Goal: Check status: Check status

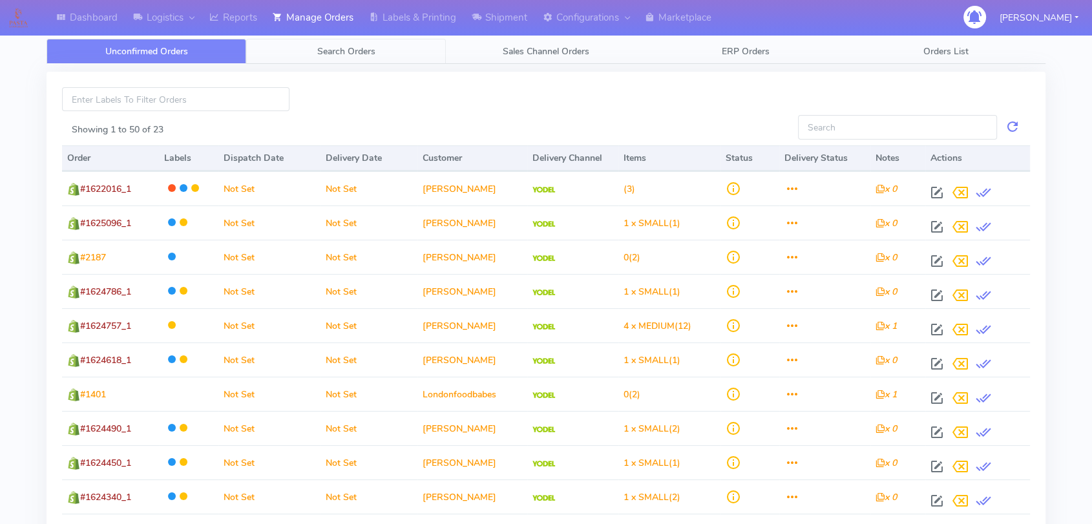
click at [331, 45] on span "Search Orders" at bounding box center [346, 51] width 58 height 12
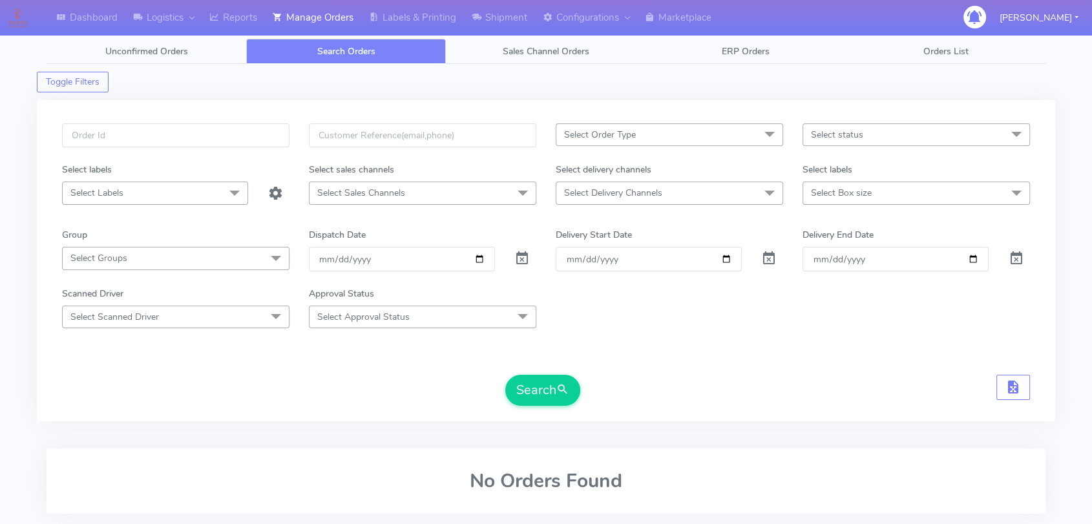
click at [176, 151] on div at bounding box center [175, 142] width 247 height 39
click at [185, 136] on input "text" at bounding box center [175, 135] width 227 height 24
paste input "1620778"
type input "1620778"
click at [516, 255] on span at bounding box center [522, 261] width 16 height 12
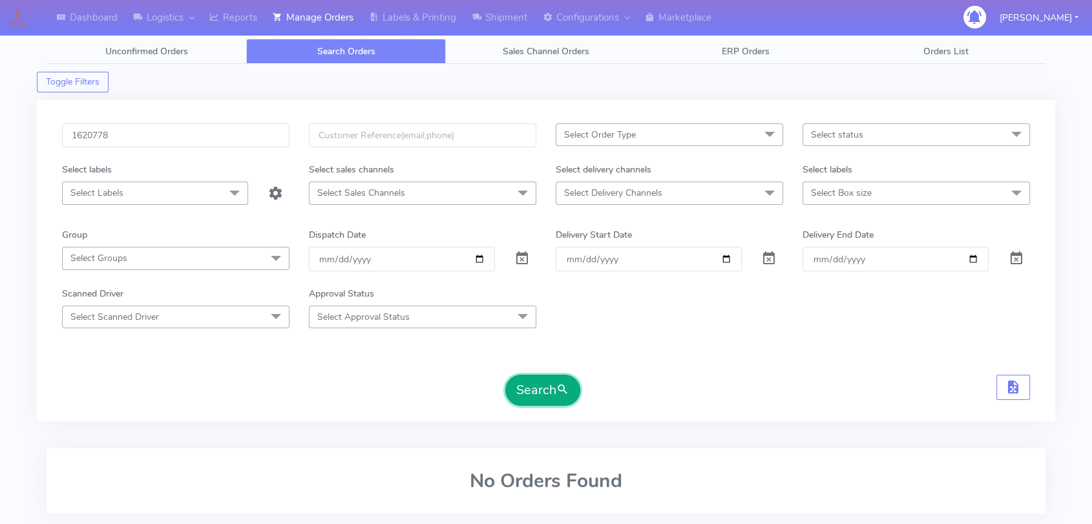
click at [525, 393] on button "Search" at bounding box center [542, 390] width 75 height 31
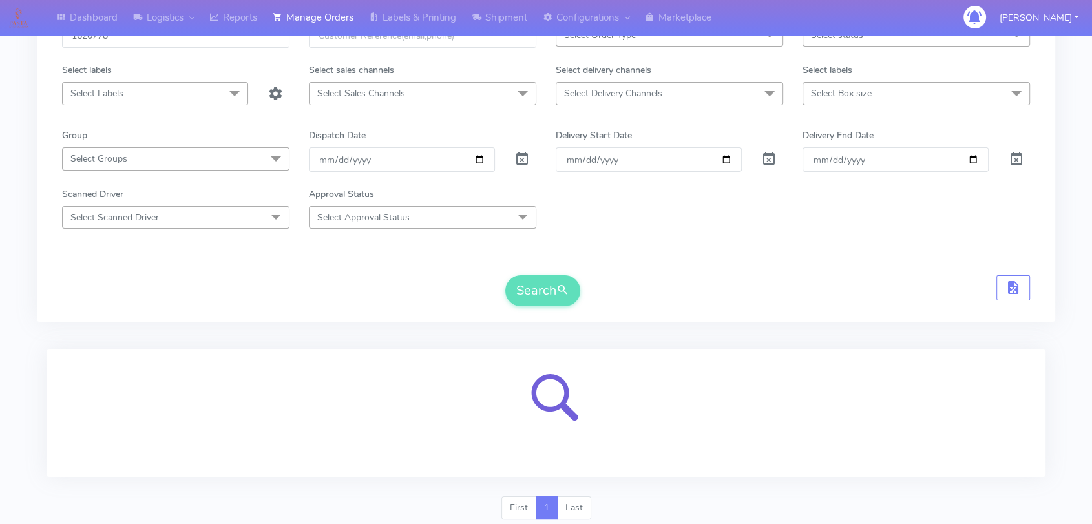
scroll to position [143, 0]
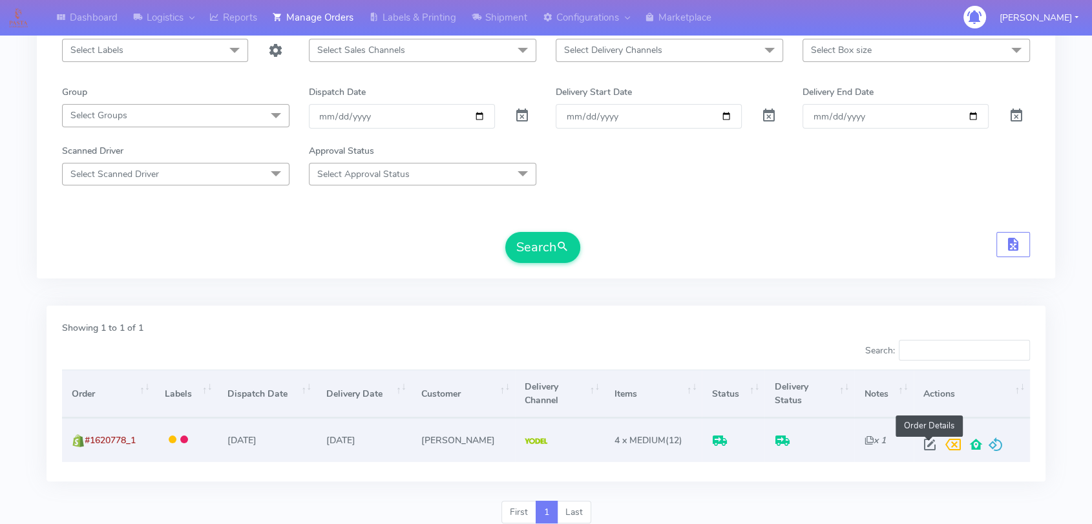
click at [925, 448] on span at bounding box center [929, 447] width 23 height 12
select select "5"
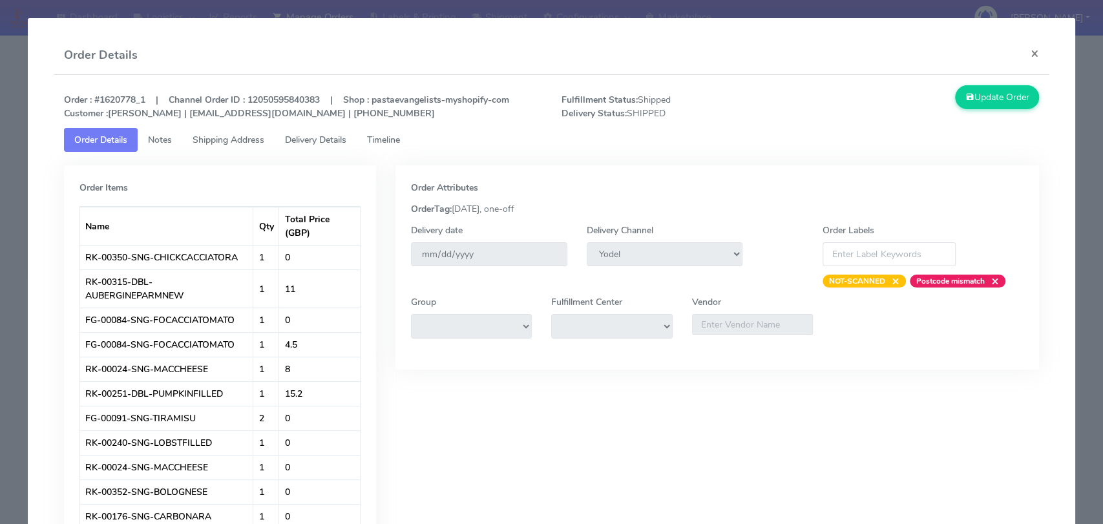
click at [322, 139] on span "Delivery Details" at bounding box center [315, 140] width 61 height 12
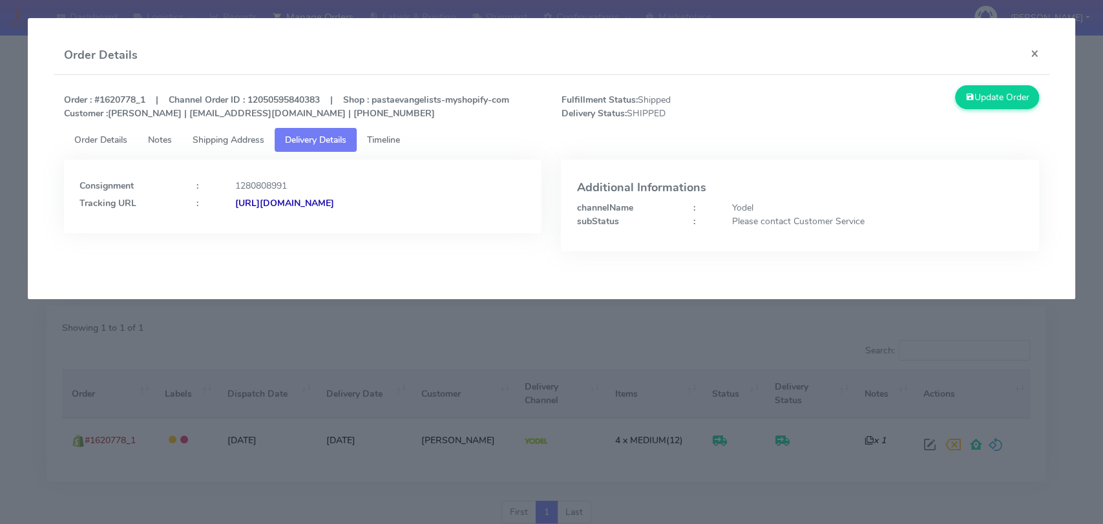
copy strong "JJD0002249960891621"
drag, startPoint x: 495, startPoint y: 202, endPoint x: 375, endPoint y: 203, distance: 119.6
click at [375, 203] on div "[URL][DOMAIN_NAME]" at bounding box center [381, 203] width 311 height 14
click at [1037, 52] on button "×" at bounding box center [1034, 53] width 29 height 34
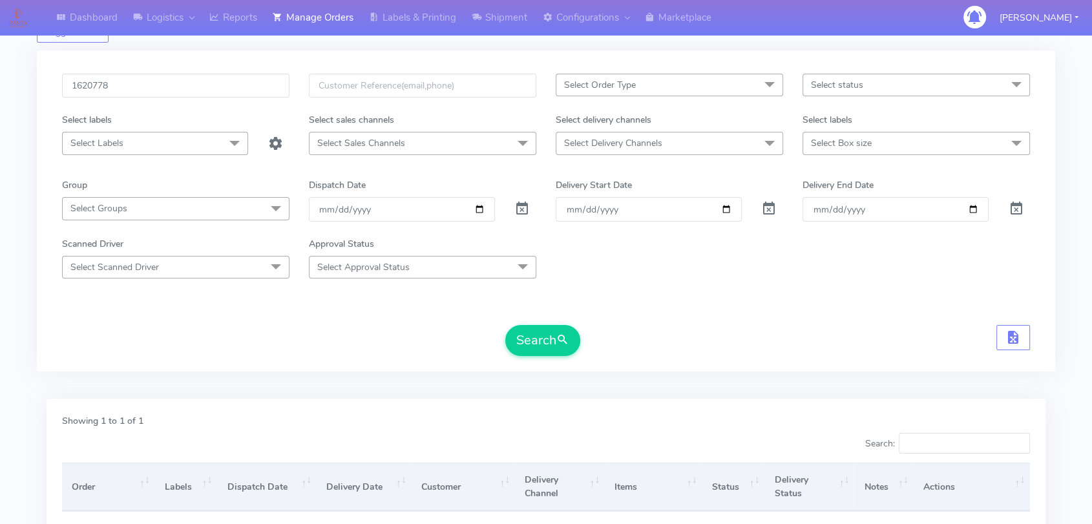
scroll to position [0, 0]
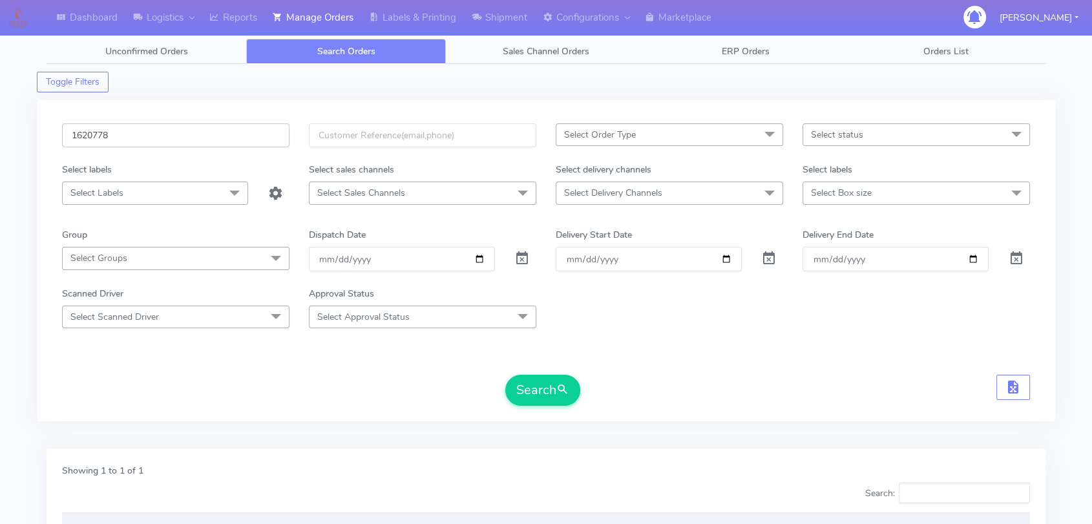
click at [161, 140] on input "1620778" at bounding box center [175, 135] width 227 height 24
click at [160, 140] on input "1620778" at bounding box center [175, 135] width 227 height 24
paste input "1920"
type input "1621920"
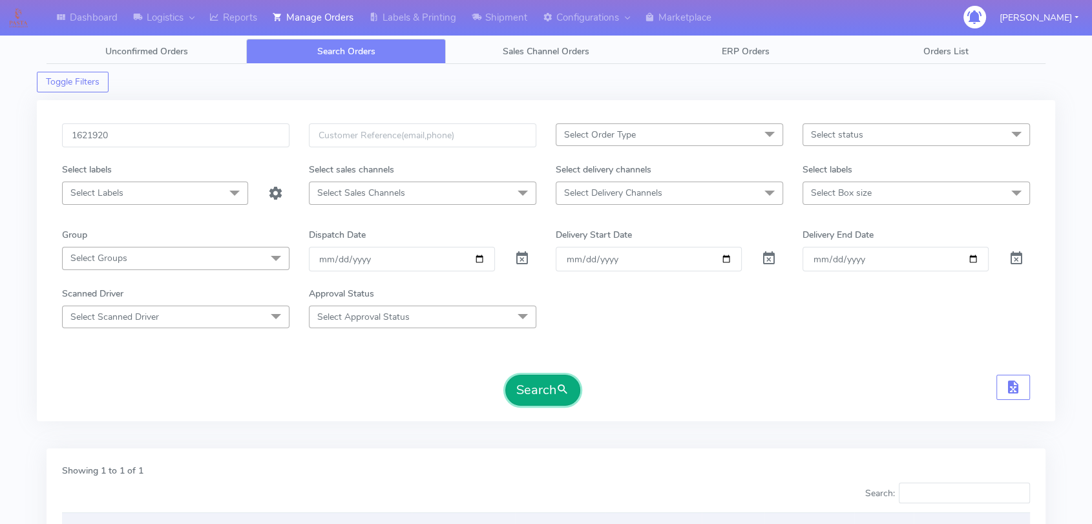
click at [509, 388] on button "Search" at bounding box center [542, 390] width 75 height 31
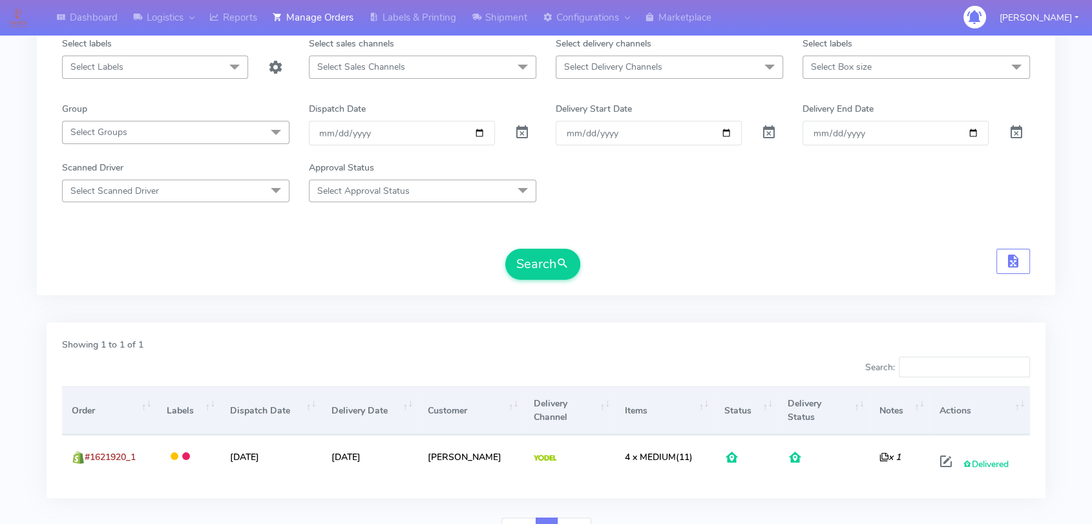
scroll to position [191, 0]
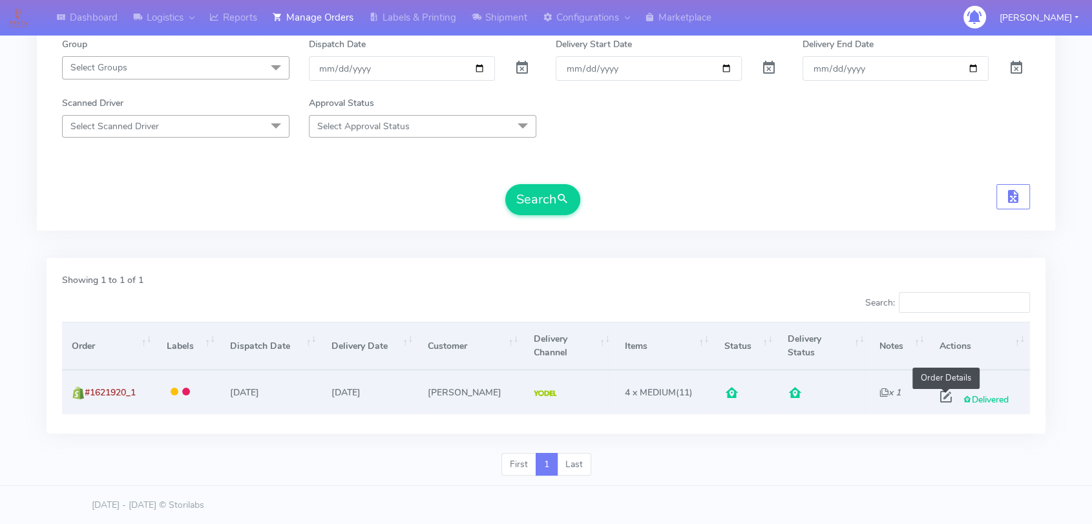
click at [946, 401] on span at bounding box center [945, 400] width 23 height 12
select select "5"
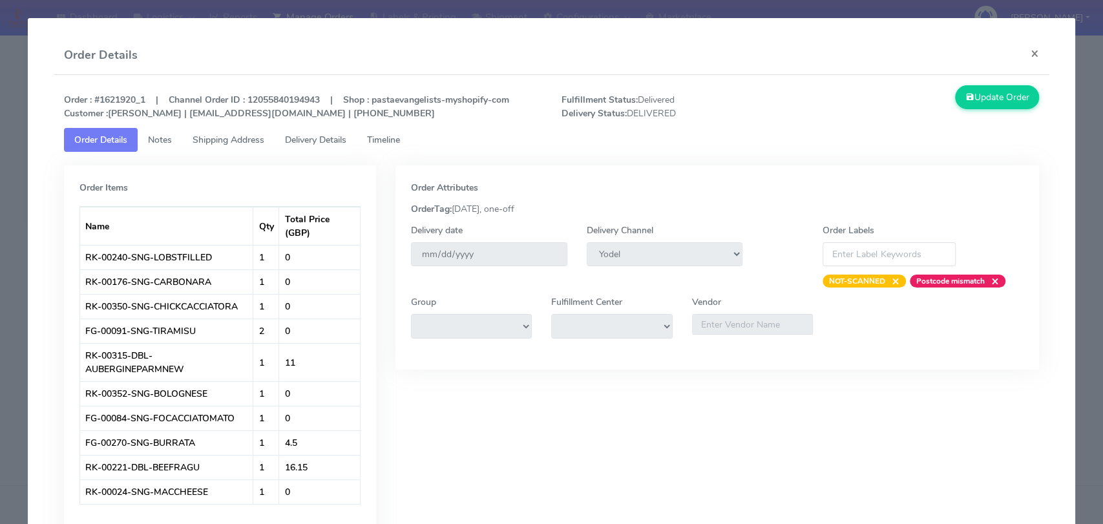
click at [301, 141] on span "Delivery Details" at bounding box center [315, 140] width 61 height 12
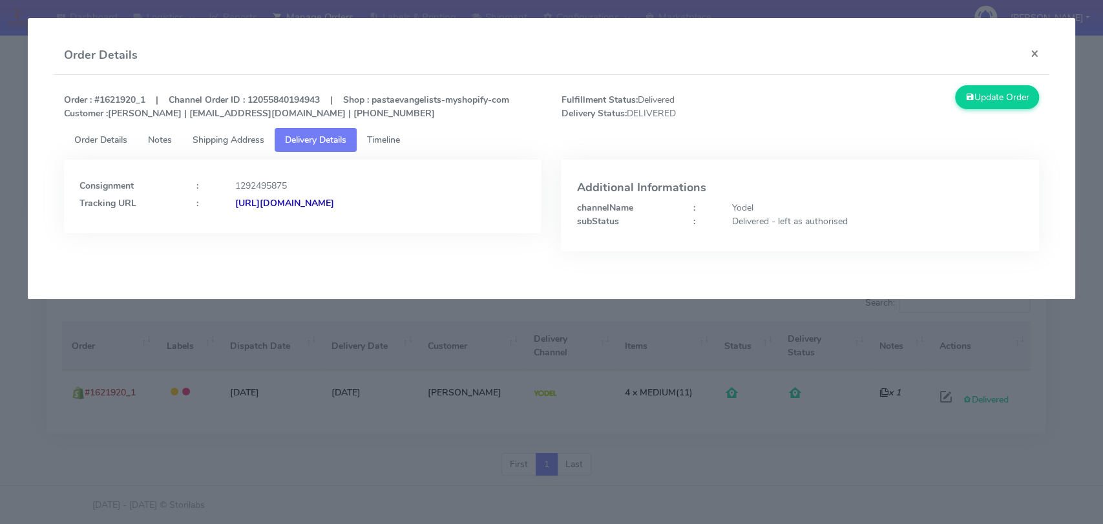
drag, startPoint x: 483, startPoint y: 211, endPoint x: 375, endPoint y: 207, distance: 108.7
click at [375, 207] on div "Consignment : 1292495875 Tracking URL : [URL][DOMAIN_NAME]" at bounding box center [303, 197] width 478 height 74
copy strong "JJD0002249960895645"
click at [1039, 48] on button "×" at bounding box center [1034, 53] width 29 height 34
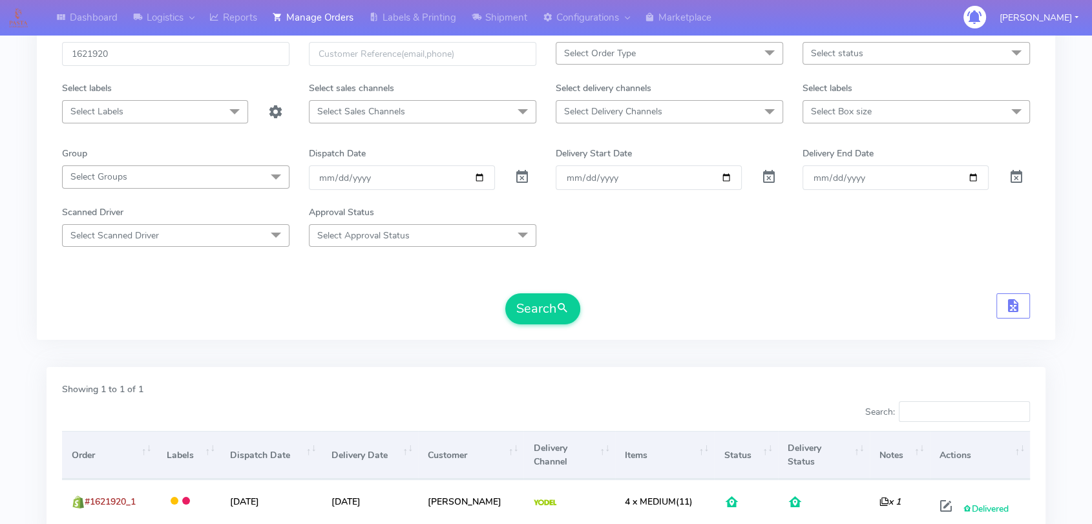
scroll to position [0, 0]
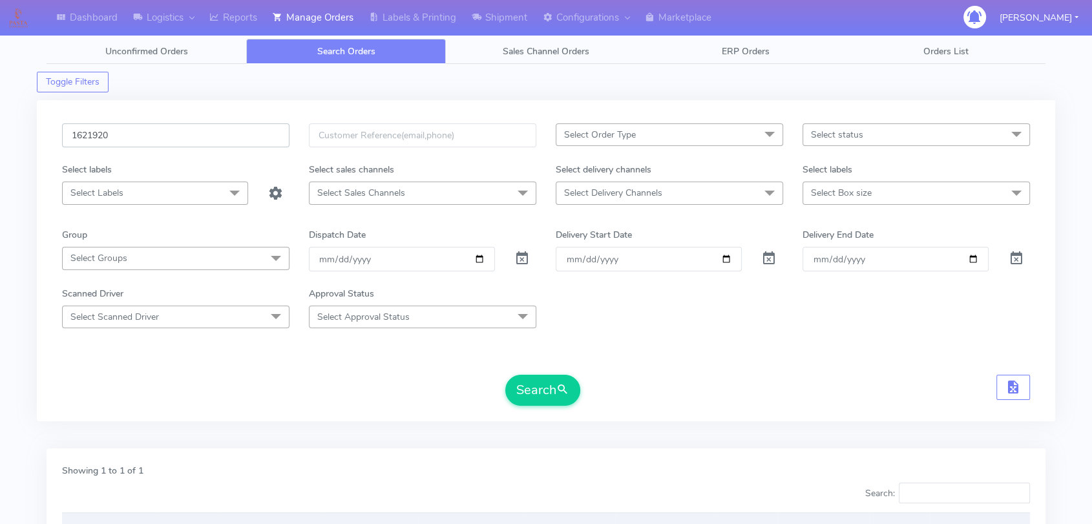
click at [136, 132] on input "1621920" at bounding box center [175, 135] width 227 height 24
paste input "2959"
type input "1622959"
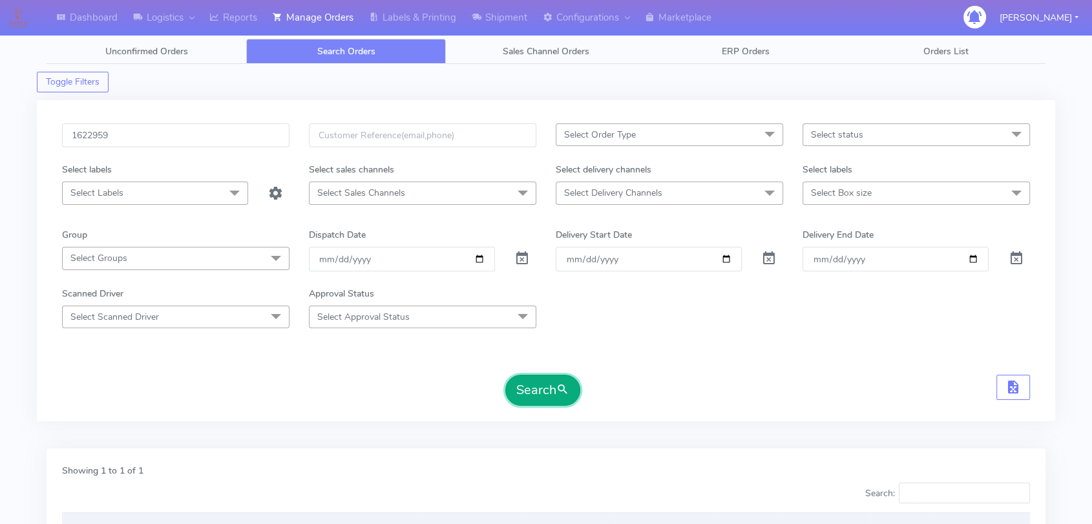
click at [518, 384] on button "Search" at bounding box center [542, 390] width 75 height 31
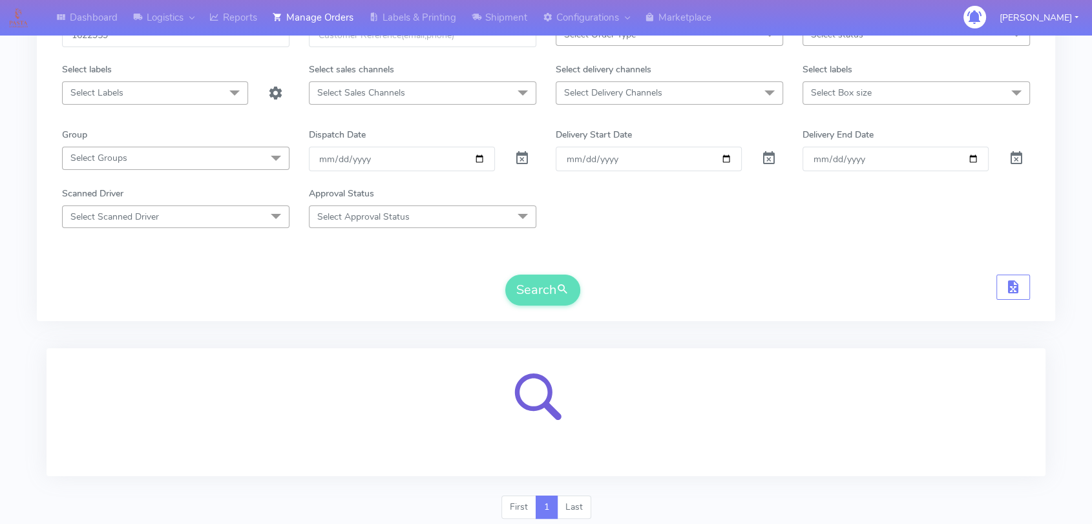
scroll to position [143, 0]
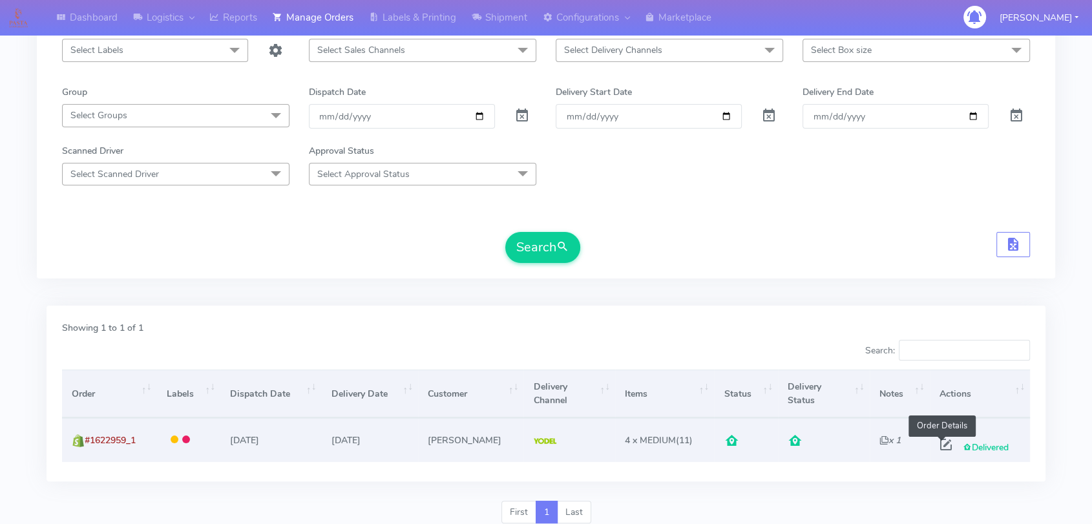
click at [943, 444] on span at bounding box center [945, 447] width 23 height 12
select select "5"
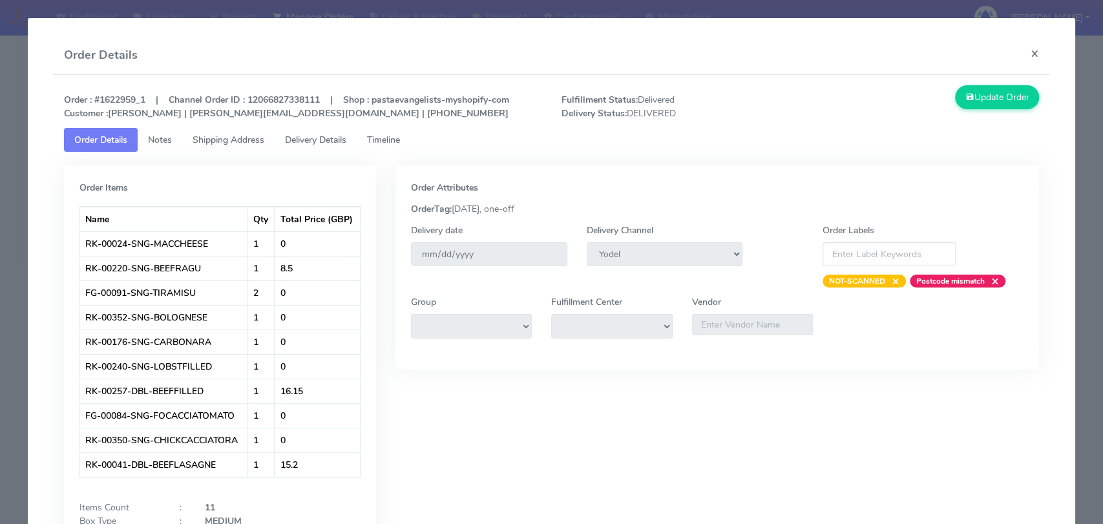
click at [311, 135] on span "Delivery Details" at bounding box center [315, 140] width 61 height 12
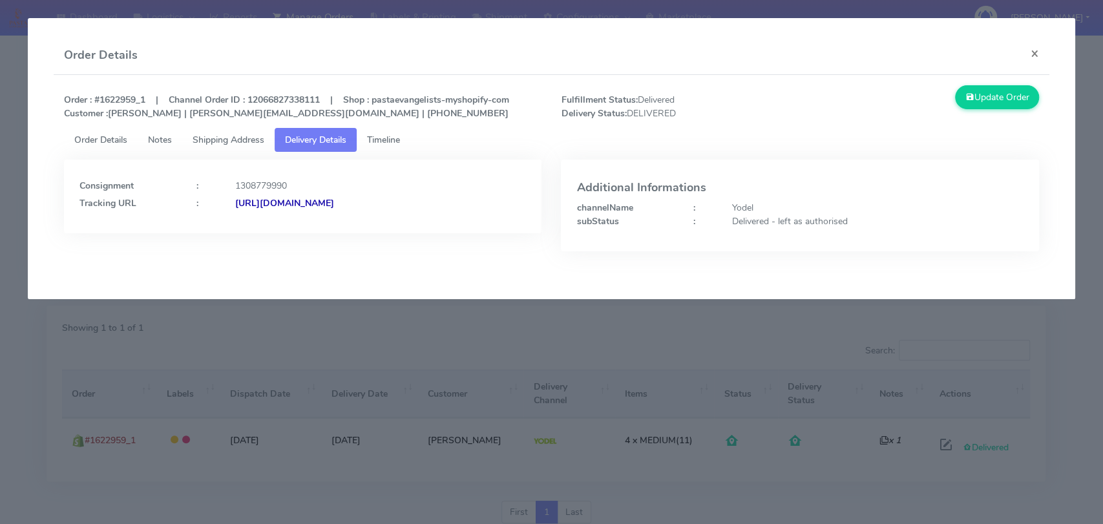
drag, startPoint x: 478, startPoint y: 213, endPoint x: 376, endPoint y: 205, distance: 102.5
click at [376, 205] on div "Consignment : 1308779990 Tracking URL : [URL][DOMAIN_NAME]" at bounding box center [303, 197] width 478 height 74
copy strong "JJD0002249960899673"
click at [1037, 50] on button "×" at bounding box center [1034, 53] width 29 height 34
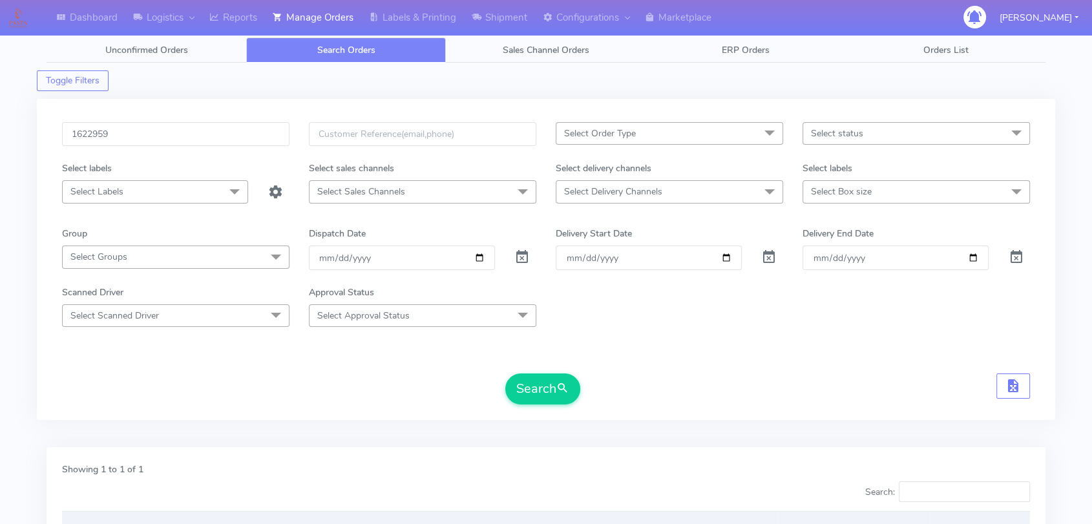
scroll to position [0, 0]
click at [150, 134] on input "1622959" at bounding box center [175, 135] width 227 height 24
paste input "19962"
type input "1619962"
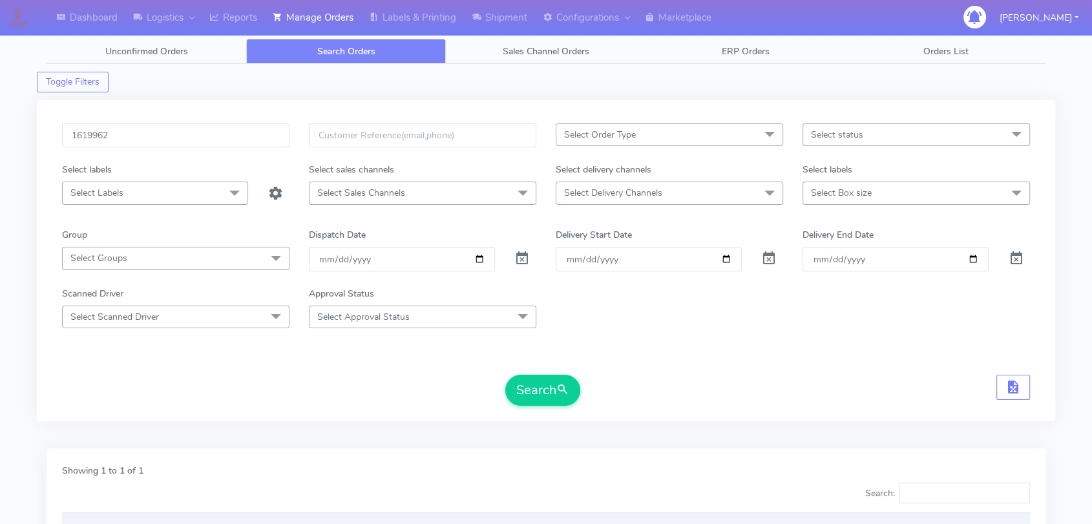
click at [538, 373] on form "1619962 Select Order Type Select All MEALS ATAVI One Off Pasta Club Gift Kit Ev…" at bounding box center [546, 264] width 968 height 282
click at [541, 383] on button "Search" at bounding box center [542, 390] width 75 height 31
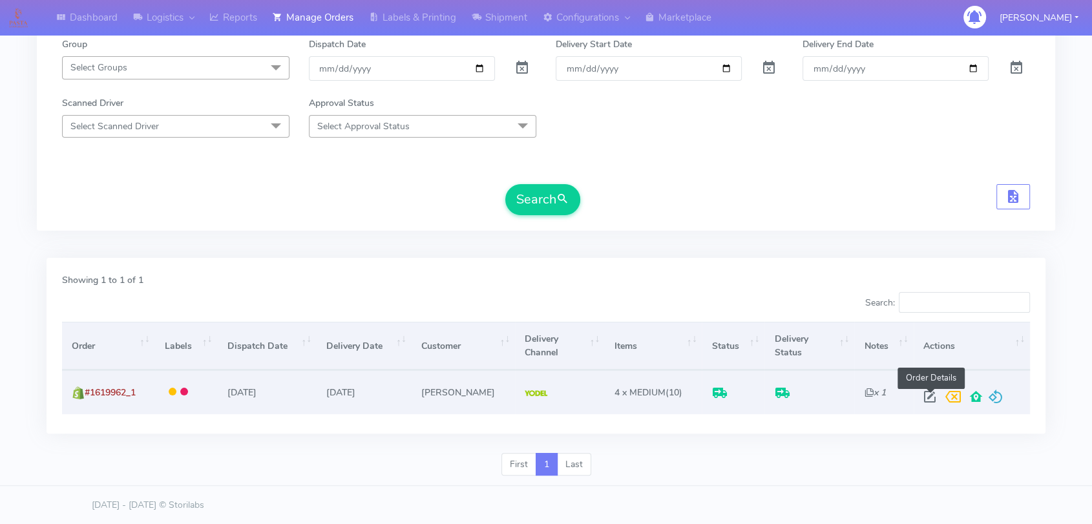
click at [928, 401] on span at bounding box center [929, 400] width 23 height 12
select select "5"
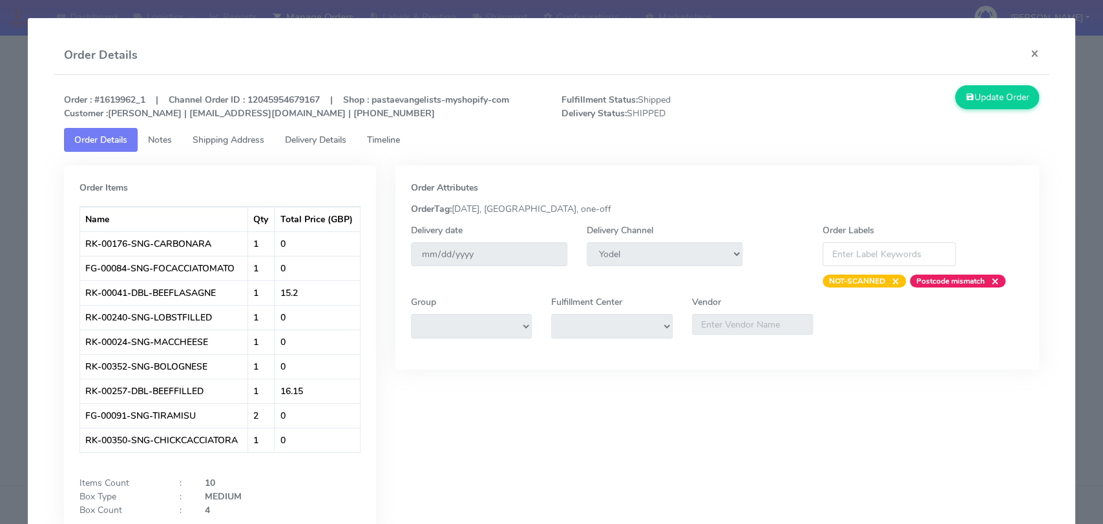
click at [310, 134] on span "Delivery Details" at bounding box center [315, 140] width 61 height 12
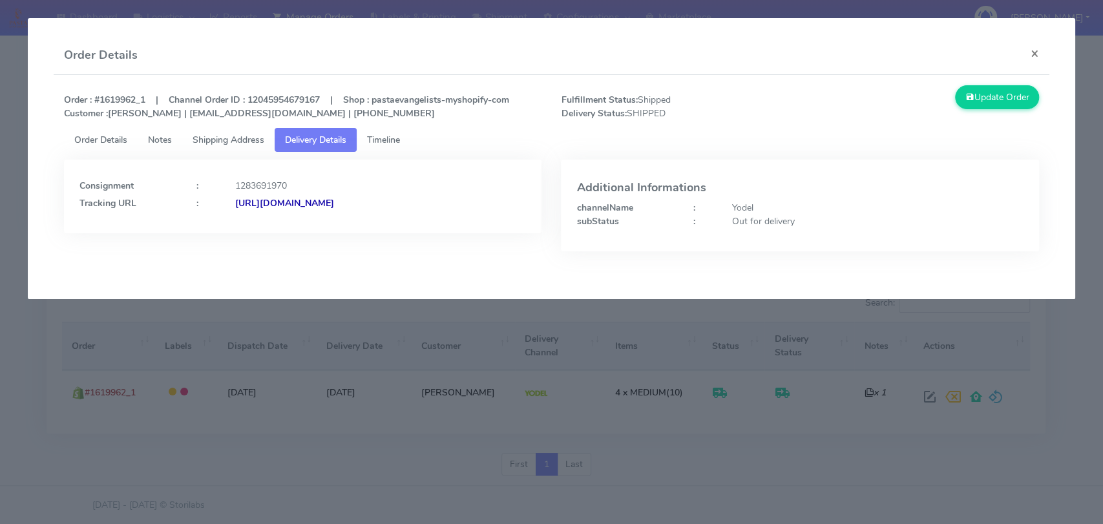
drag, startPoint x: 492, startPoint y: 222, endPoint x: 374, endPoint y: 203, distance: 119.8
click at [374, 203] on div "Consignment : 1283691970 Tracking URL : [URL][DOMAIN_NAME]" at bounding box center [303, 197] width 478 height 74
copy strong "JJD0002249960893117"
click at [1037, 52] on button "×" at bounding box center [1034, 53] width 29 height 34
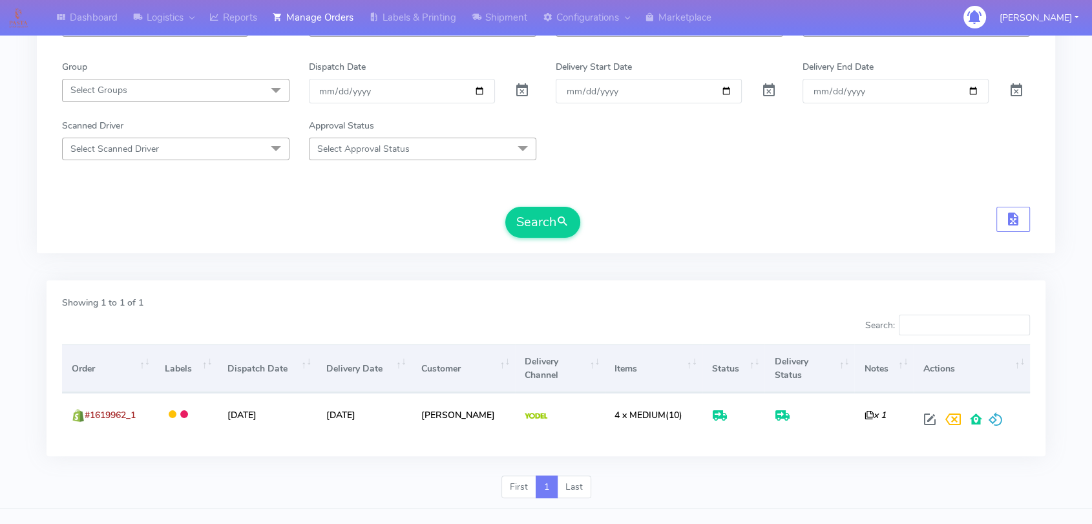
scroll to position [0, 0]
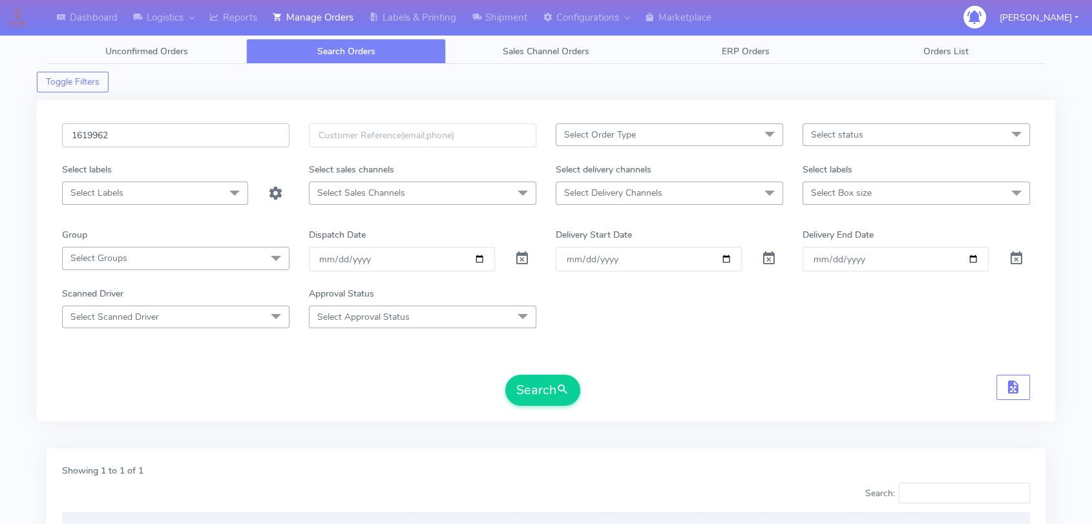
click at [130, 131] on input "1619962" at bounding box center [175, 135] width 227 height 24
paste input "_1"
type input "1619962_1"
click at [516, 385] on button "Search" at bounding box center [542, 390] width 75 height 31
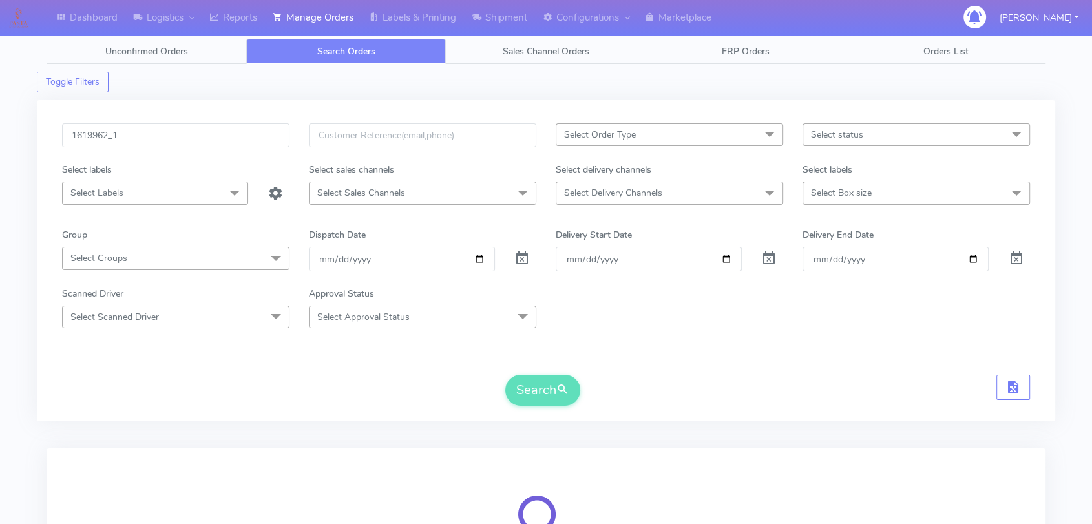
scroll to position [143, 0]
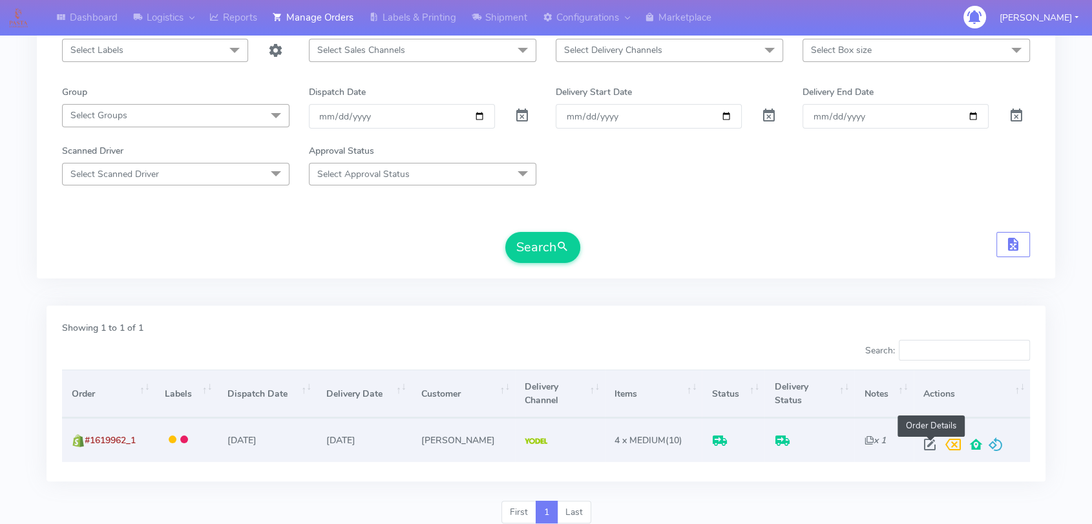
click at [938, 446] on span at bounding box center [929, 447] width 23 height 12
select select "5"
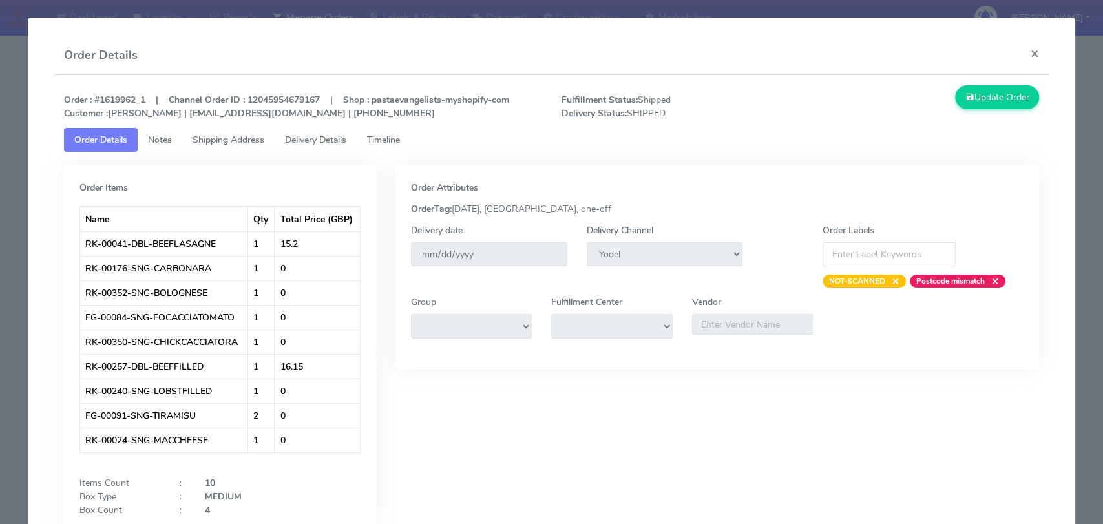
click at [326, 137] on span "Delivery Details" at bounding box center [315, 140] width 61 height 12
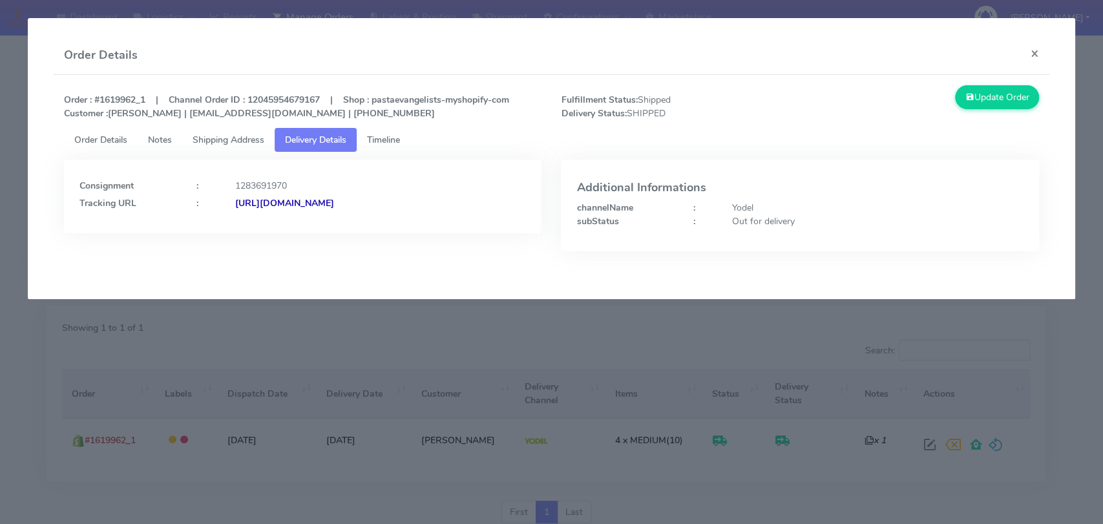
drag, startPoint x: 478, startPoint y: 218, endPoint x: 375, endPoint y: 204, distance: 103.8
click at [375, 204] on div "Consignment : 1283691970 Tracking URL : [URL][DOMAIN_NAME]" at bounding box center [303, 197] width 478 height 74
copy strong "JJD0002249960893117"
click at [1030, 52] on button "×" at bounding box center [1034, 53] width 29 height 34
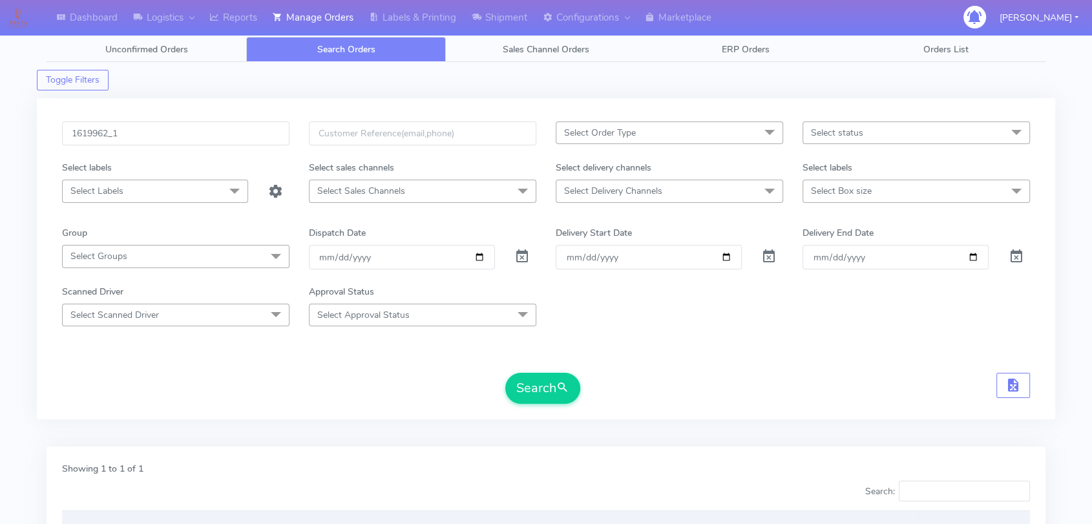
scroll to position [0, 0]
click at [165, 131] on input "1619962_1" at bounding box center [175, 135] width 227 height 24
click at [165, 130] on input "1619962_1" at bounding box center [175, 135] width 227 height 24
paste input "20172"
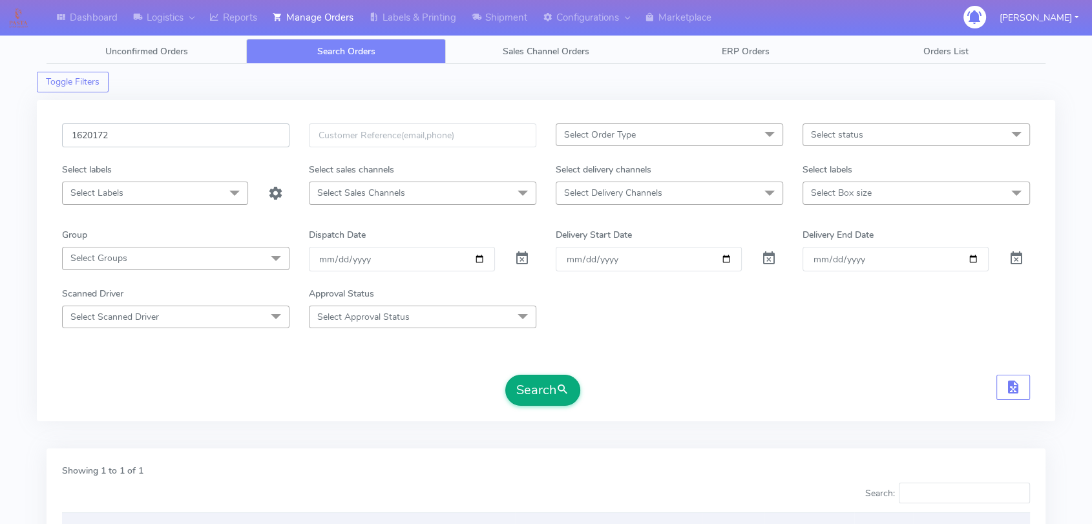
type input "1620172"
click at [537, 391] on button "Search" at bounding box center [542, 390] width 75 height 31
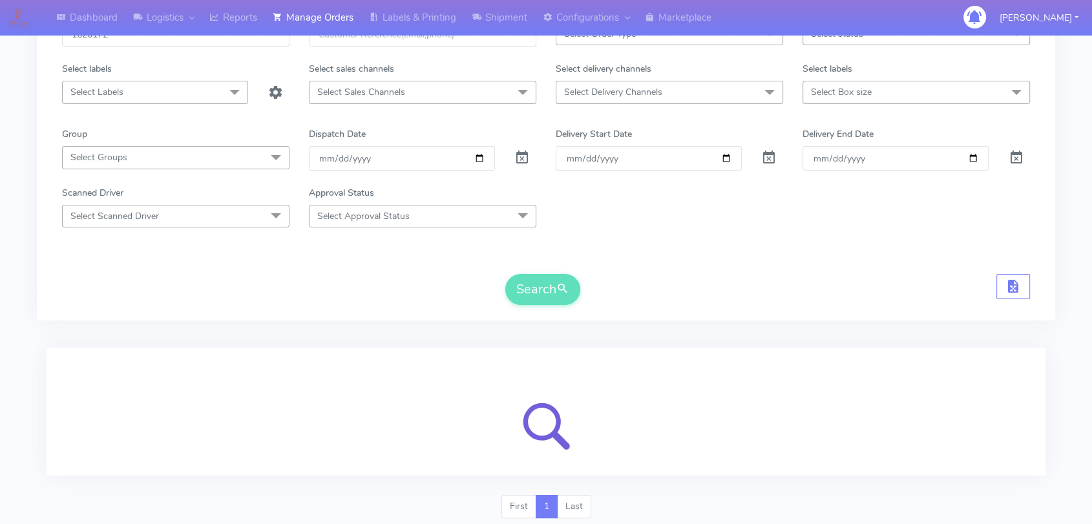
scroll to position [143, 0]
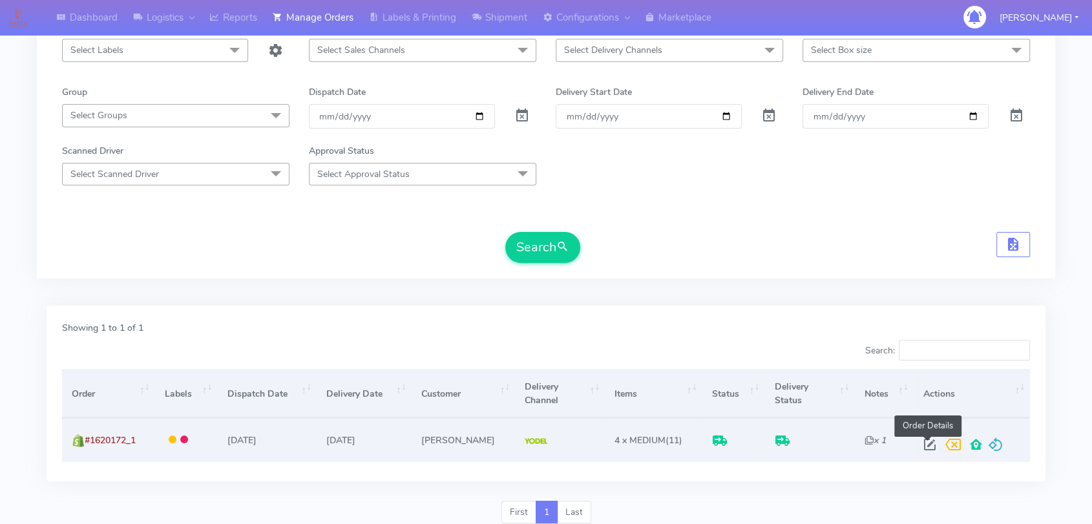
click at [929, 447] on span at bounding box center [929, 447] width 23 height 12
select select "5"
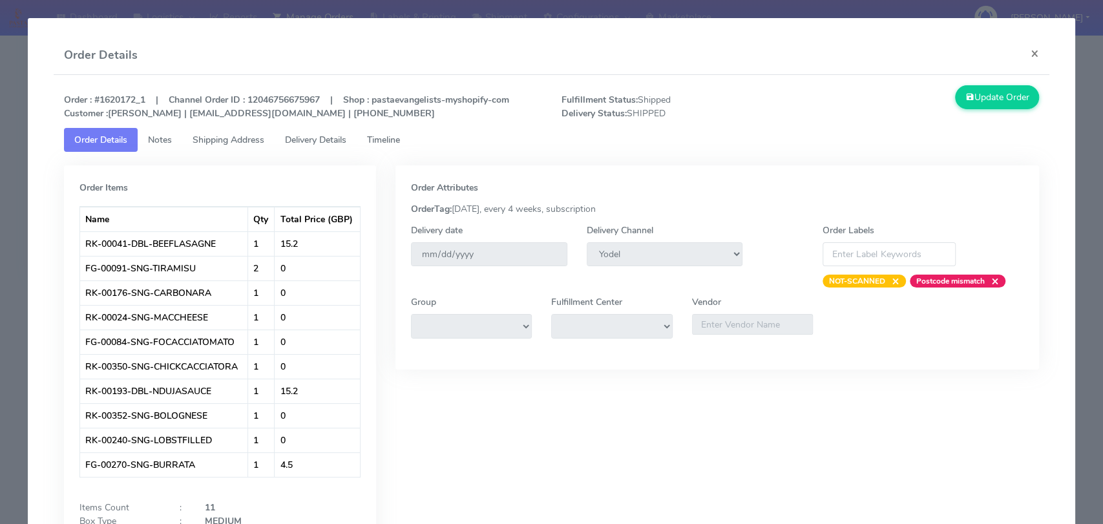
click at [333, 139] on span "Delivery Details" at bounding box center [315, 140] width 61 height 12
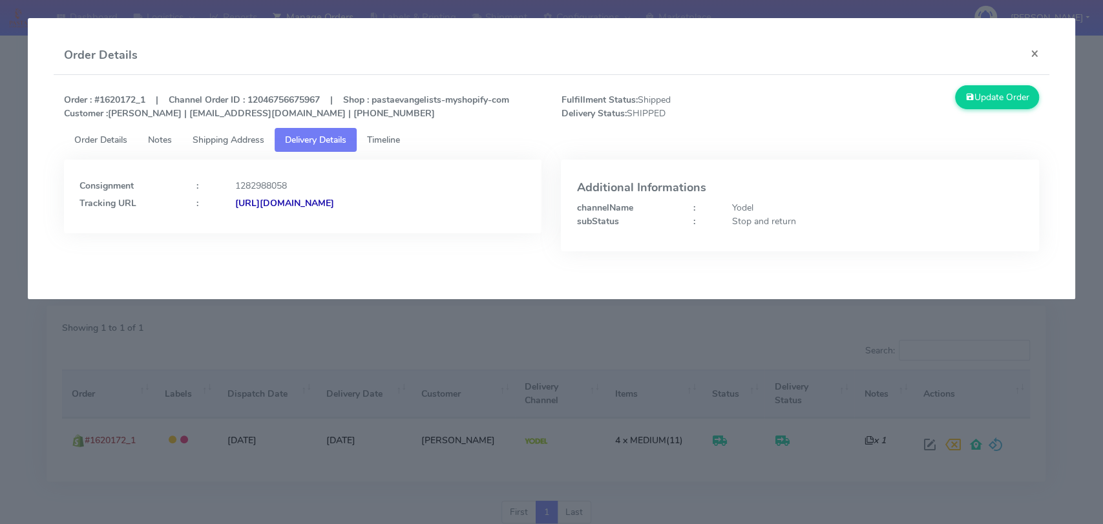
drag, startPoint x: 492, startPoint y: 207, endPoint x: 374, endPoint y: 206, distance: 118.3
click at [374, 206] on div "[URL][DOMAIN_NAME]" at bounding box center [381, 203] width 311 height 14
copy strong "JJD0002249960892139"
click at [1039, 50] on button "×" at bounding box center [1034, 53] width 29 height 34
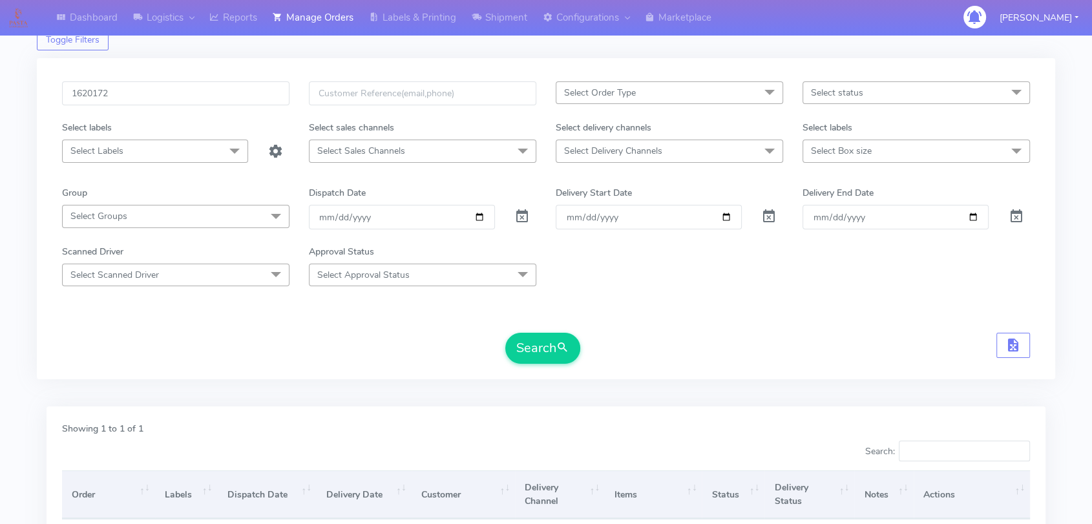
scroll to position [0, 0]
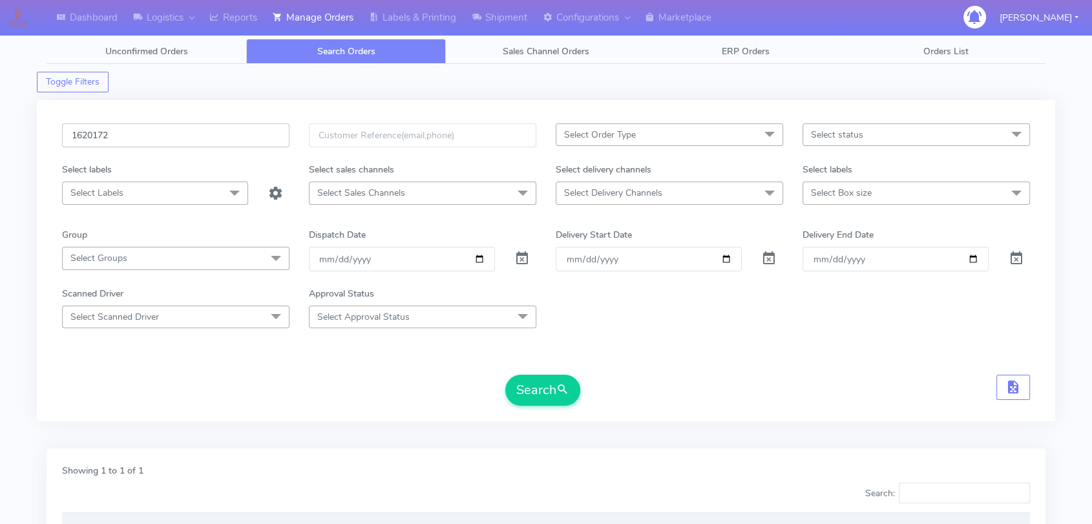
click at [167, 141] on input "1620172" at bounding box center [175, 135] width 227 height 24
paste input "2200"
type input "1622200"
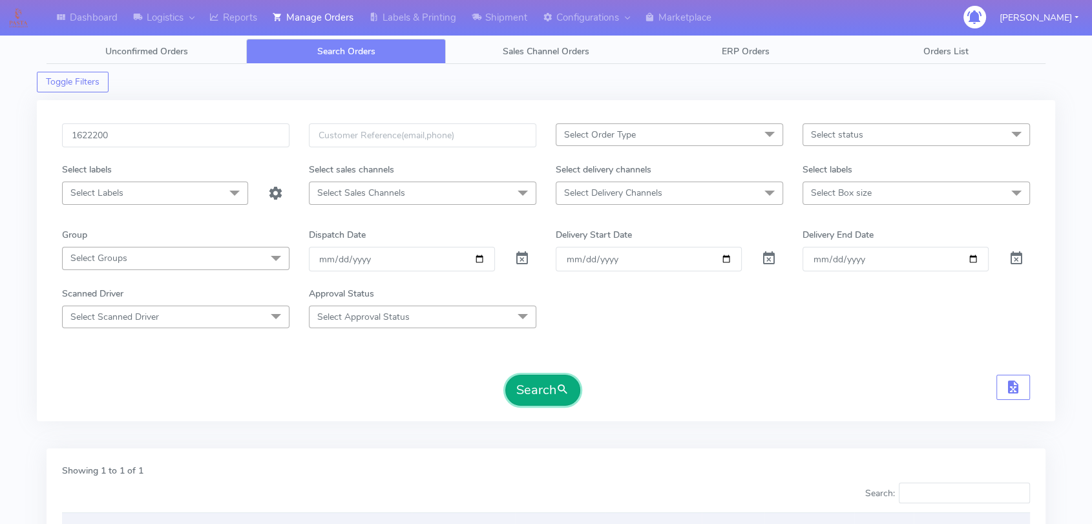
click at [520, 385] on button "Search" at bounding box center [542, 390] width 75 height 31
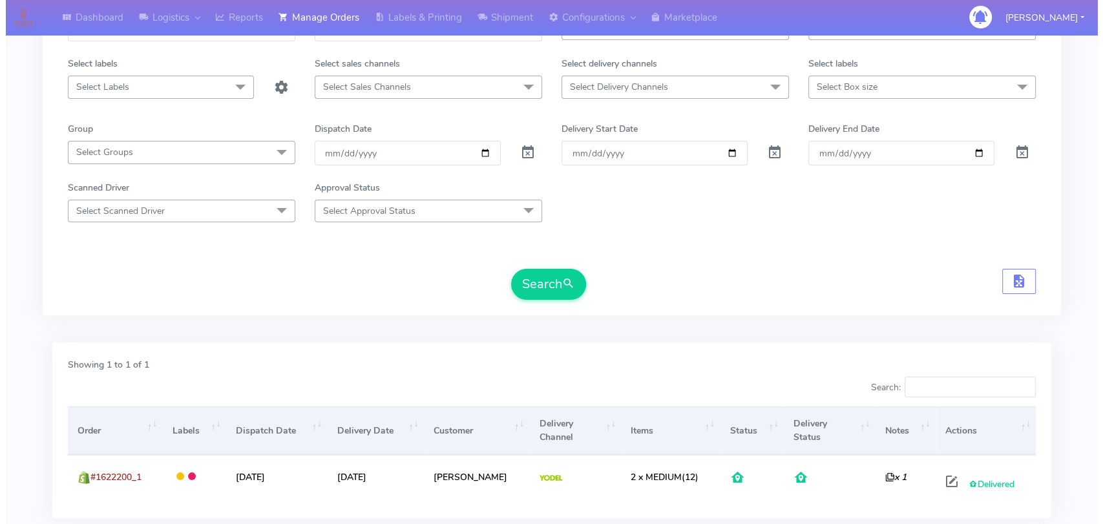
scroll to position [191, 0]
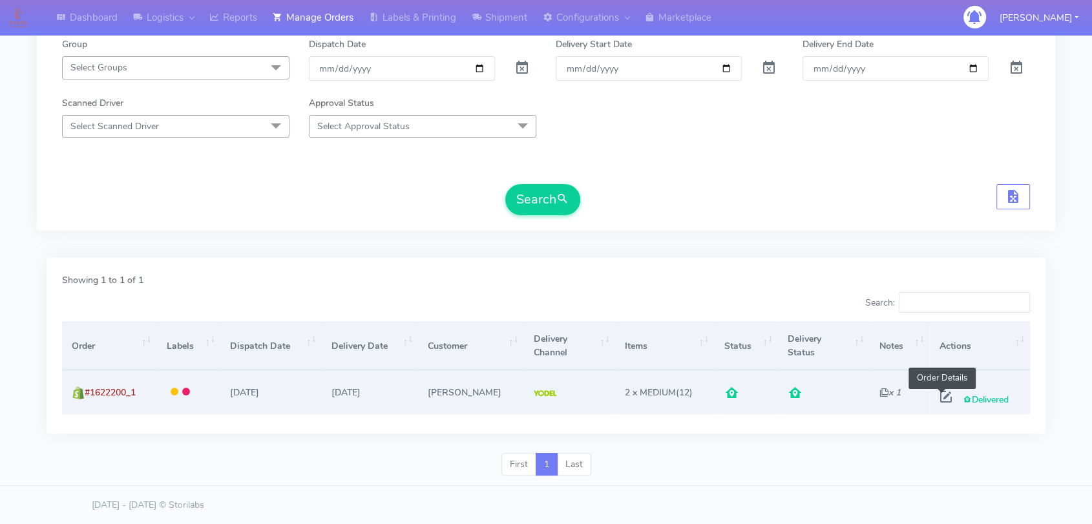
click at [936, 398] on span at bounding box center [945, 400] width 23 height 12
select select "5"
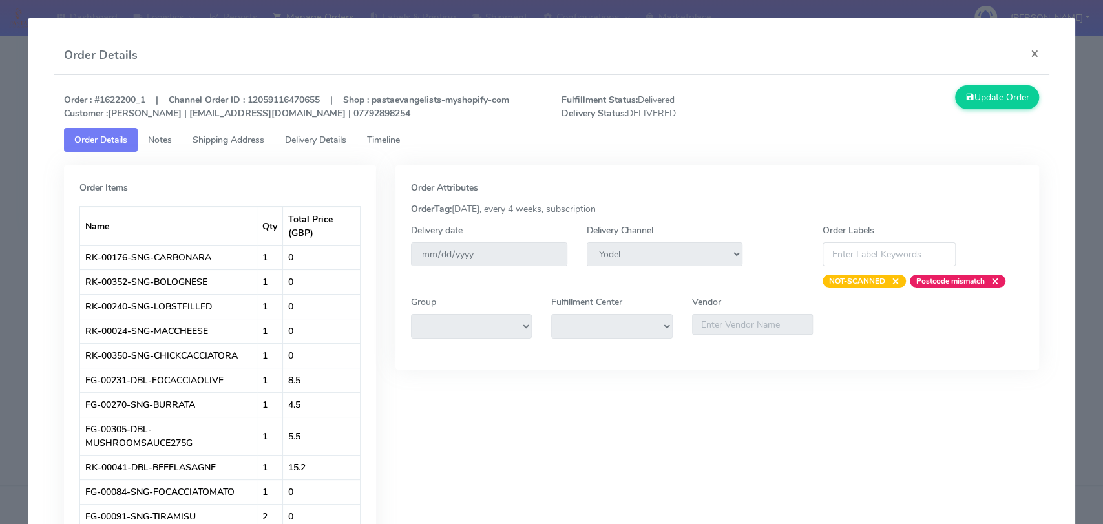
click at [303, 144] on span "Delivery Details" at bounding box center [315, 140] width 61 height 12
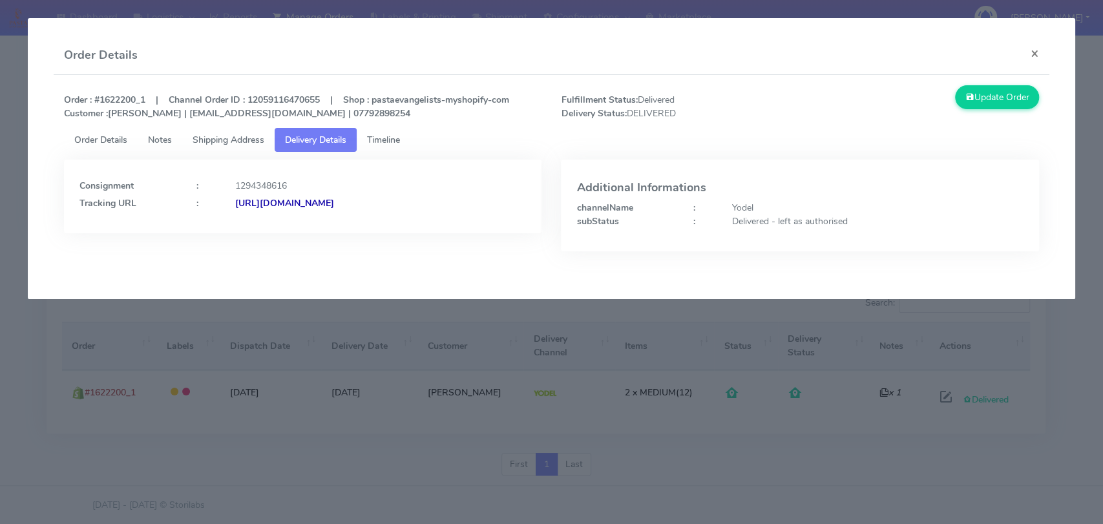
drag, startPoint x: 489, startPoint y: 206, endPoint x: 376, endPoint y: 210, distance: 113.2
click at [376, 210] on div "Consignment : 1294348616 Tracking URL : [URL][DOMAIN_NAME]" at bounding box center [303, 197] width 478 height 74
copy strong "JJD0002249960896026"
